Goal: Task Accomplishment & Management: Manage account settings

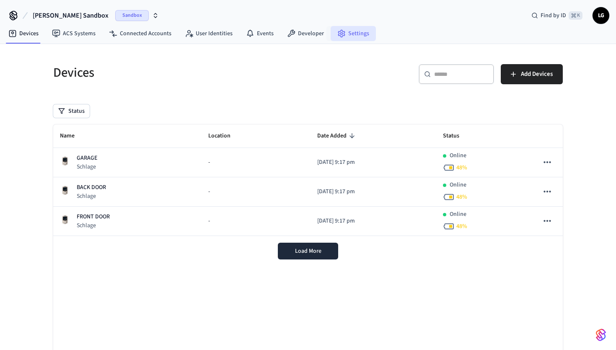
click at [338, 32] on icon at bounding box center [341, 33] width 8 height 8
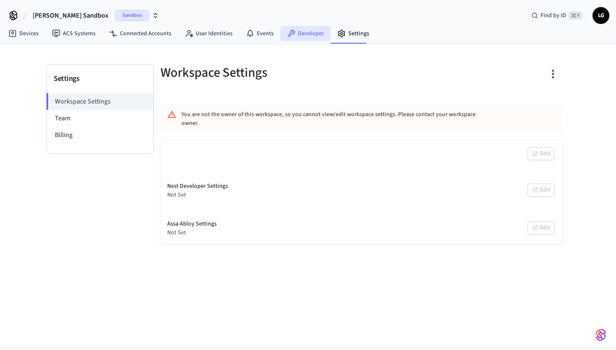
click at [305, 33] on link "Developer" at bounding box center [305, 33] width 50 height 15
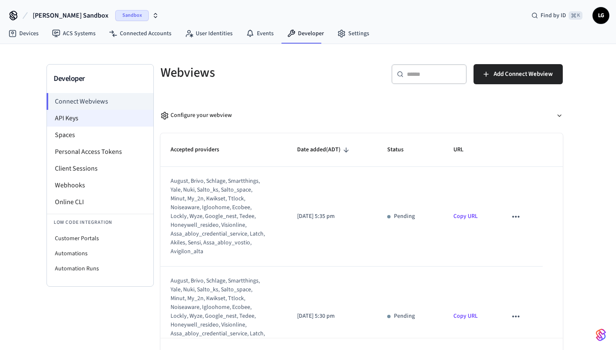
click at [81, 120] on li "API Keys" at bounding box center [100, 118] width 106 height 17
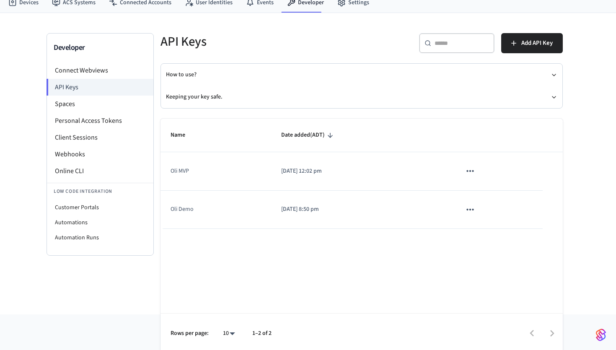
scroll to position [34, 0]
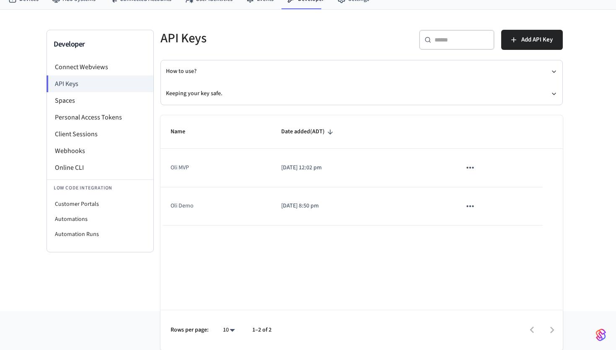
click at [468, 170] on icon "sticky table" at bounding box center [470, 167] width 11 height 11
drag, startPoint x: 394, startPoint y: 156, endPoint x: 251, endPoint y: 176, distance: 144.6
click at [393, 157] on div at bounding box center [308, 175] width 616 height 350
click at [189, 172] on td "Oli MVP" at bounding box center [215, 168] width 111 height 38
drag, startPoint x: 172, startPoint y: 159, endPoint x: 178, endPoint y: 160, distance: 6.9
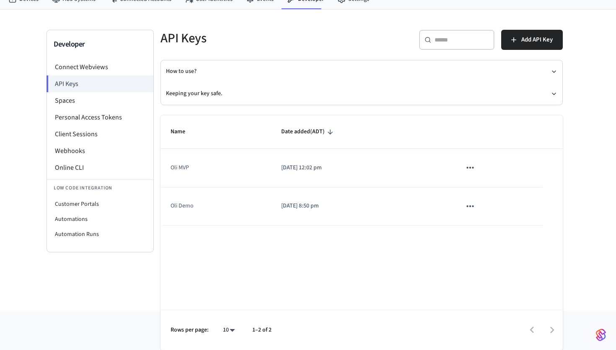
click at [173, 160] on td "Oli MVP" at bounding box center [215, 168] width 111 height 38
click at [531, 41] on span "Add API Key" at bounding box center [536, 39] width 31 height 11
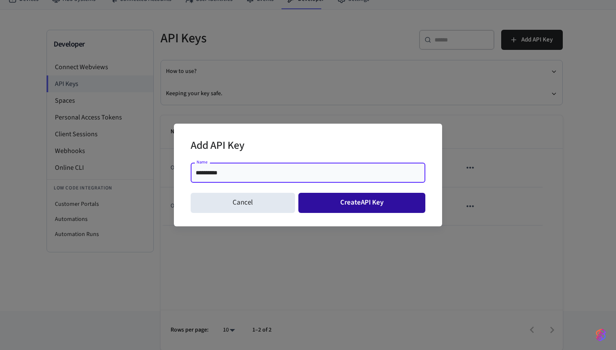
type input "**********"
click at [340, 201] on button "Create API Key" at bounding box center [361, 203] width 127 height 20
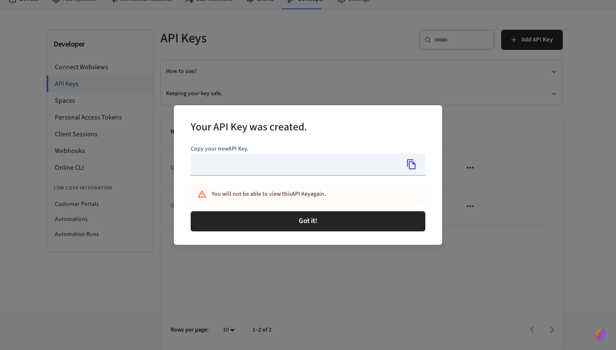
type input "**********"
click at [408, 163] on icon "Copy" at bounding box center [411, 164] width 11 height 11
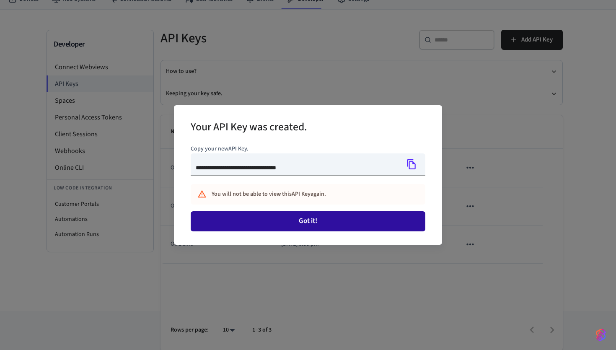
click at [369, 223] on button "Got it!" at bounding box center [308, 221] width 235 height 20
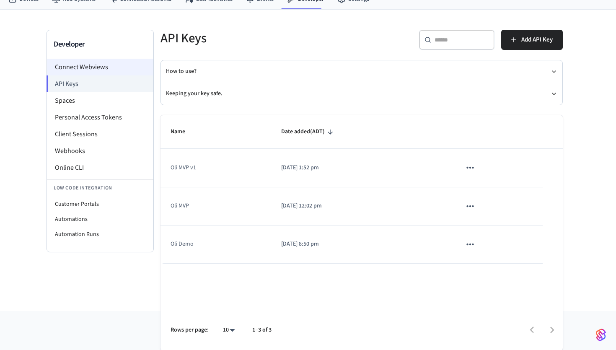
click at [86, 69] on li "Connect Webviews" at bounding box center [100, 67] width 106 height 17
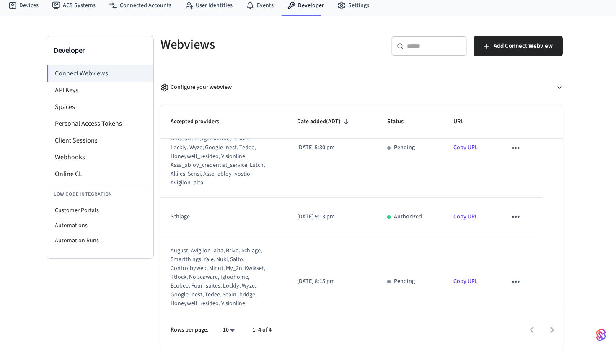
scroll to position [139, 0]
click at [468, 217] on link "Copy URL" at bounding box center [465, 218] width 24 height 8
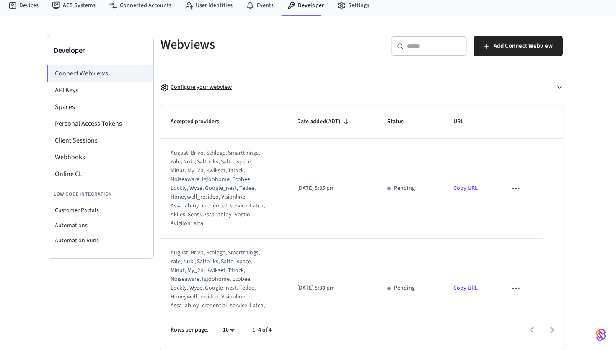
scroll to position [0, 0]
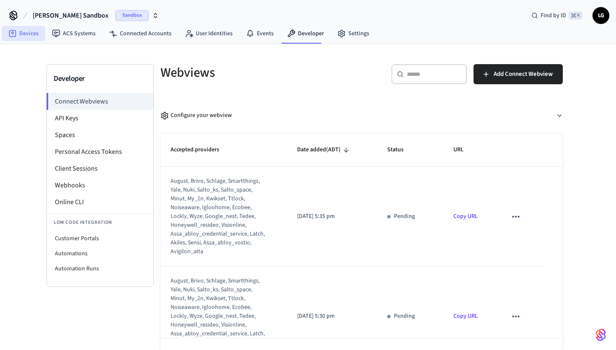
click at [26, 31] on link "Devices" at bounding box center [24, 33] width 44 height 15
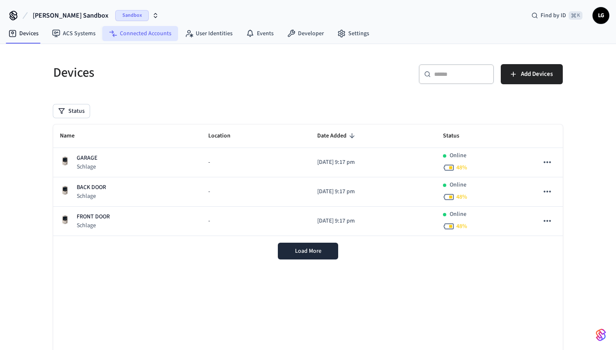
click at [145, 36] on link "Connected Accounts" at bounding box center [140, 33] width 76 height 15
